Goal: Information Seeking & Learning: Learn about a topic

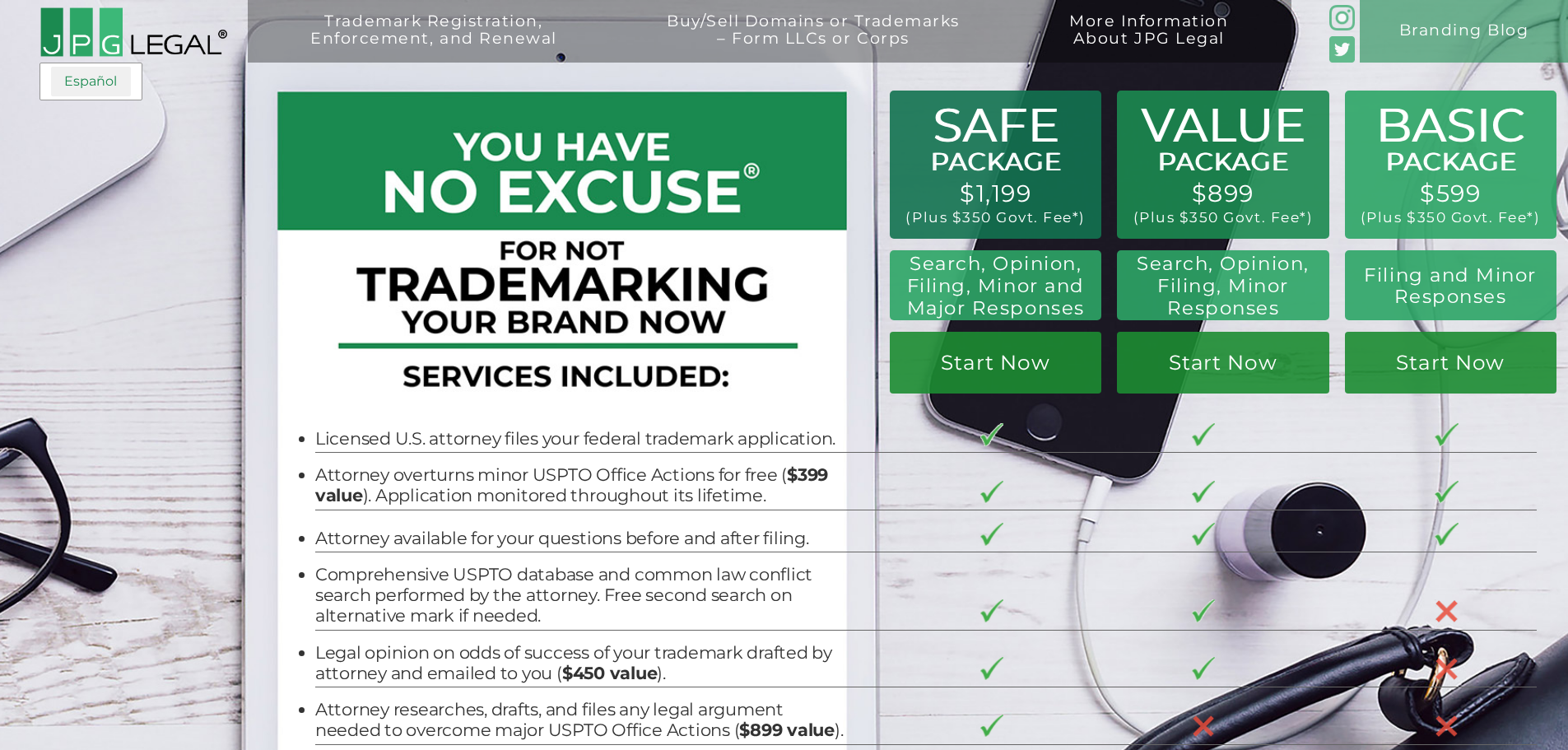
click at [89, 80] on link "Español" at bounding box center [91, 81] width 80 height 30
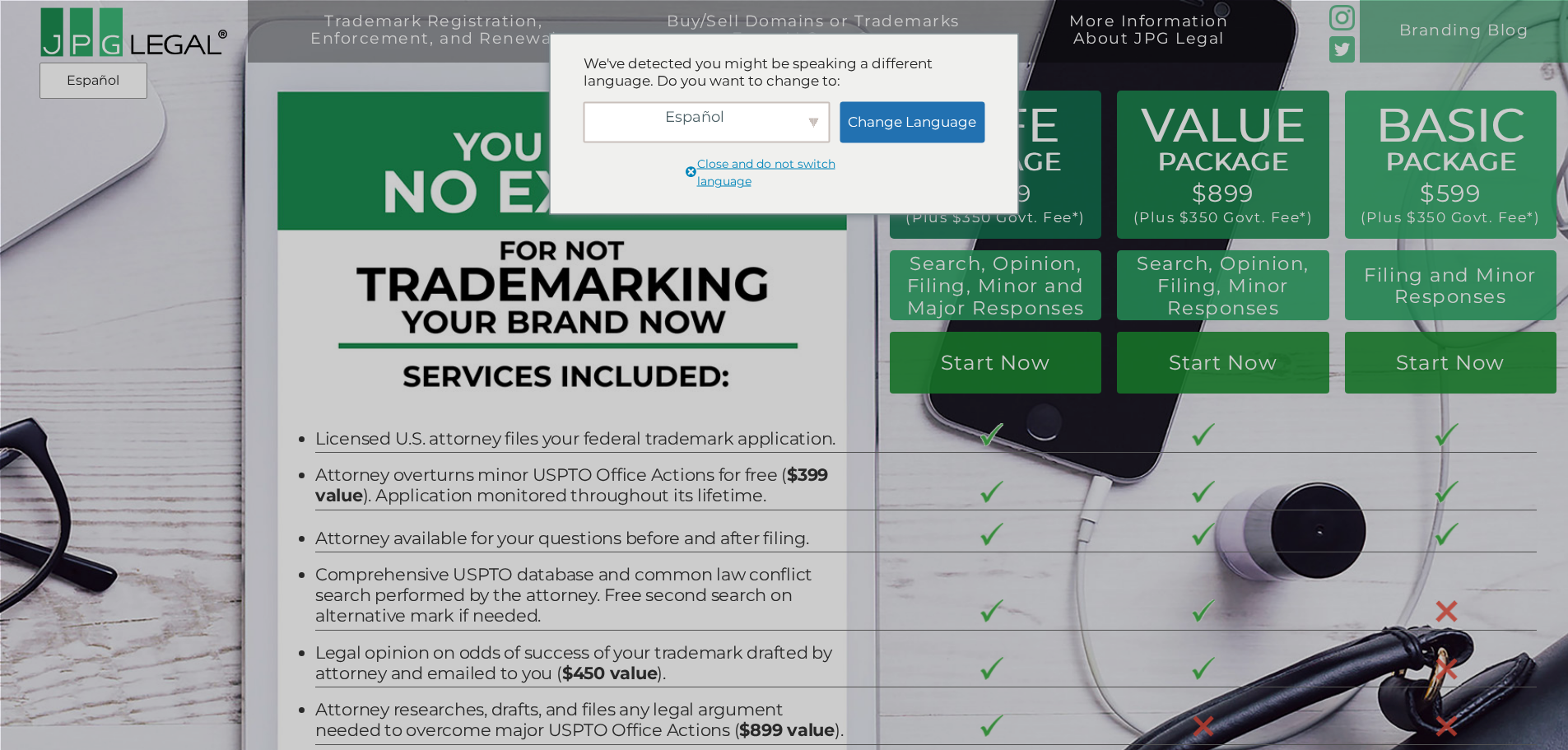
click at [814, 118] on div "Español" at bounding box center [707, 121] width 247 height 41
click at [814, 118] on div "English" at bounding box center [714, 119] width 234 height 27
click at [36, 214] on div "Trademark Registration, Enforcement, and Renewal File a Trademark Application T…" at bounding box center [784, 141] width 1568 height 282
click at [1337, 50] on img at bounding box center [1342, 50] width 27 height 27
click at [1347, 16] on img at bounding box center [1342, 18] width 27 height 27
